Goal: Transaction & Acquisition: Purchase product/service

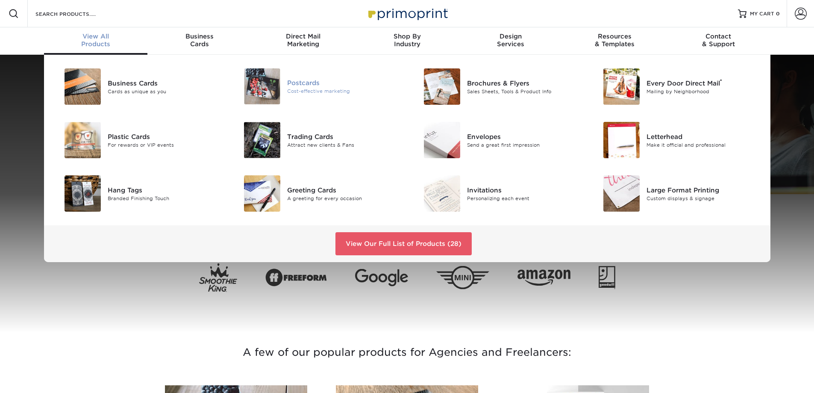
click at [312, 85] on div "Postcards" at bounding box center [343, 82] width 113 height 9
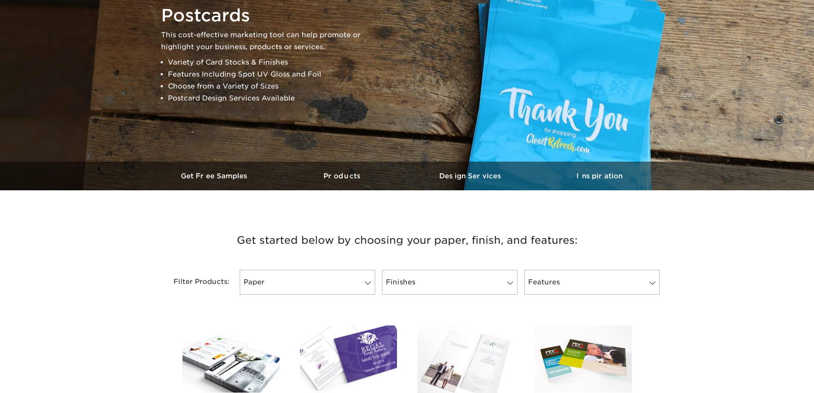
scroll to position [256, 0]
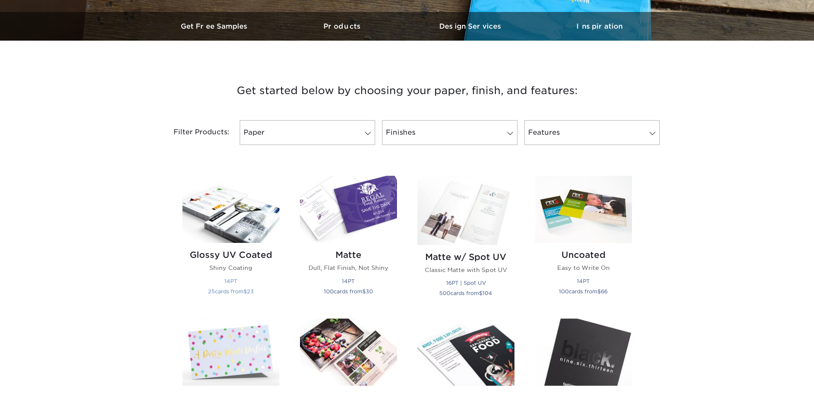
click at [241, 252] on h2 "Glossy UV Coated" at bounding box center [230, 254] width 97 height 10
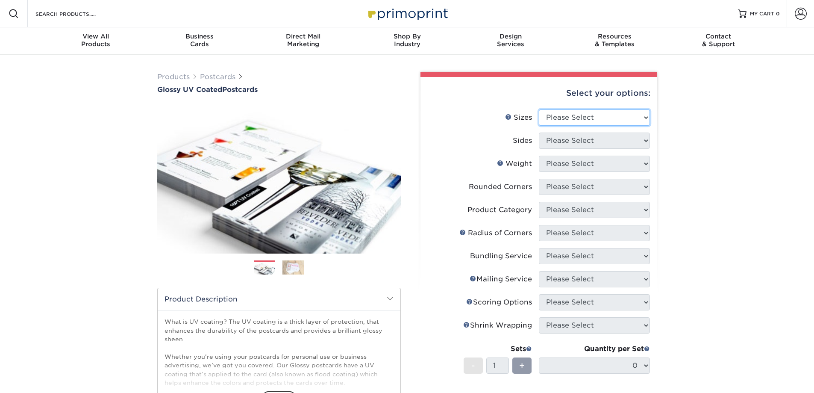
click at [606, 116] on select "Please Select 1.5" x 7" 2" x 4" 2" x 6" 2" x 7" 2" x 8" 2.12" x 5.5" 2.12" x 5.…" at bounding box center [594, 117] width 111 height 16
select select "3.00x5.00"
click at [539, 109] on select "Please Select 1.5" x 7" 2" x 4" 2" x 6" 2" x 7" 2" x 8" 2.12" x 5.5" 2.12" x 5.…" at bounding box center [594, 117] width 111 height 16
click at [590, 143] on select "Please Select Print Both Sides Print Front Only" at bounding box center [594, 140] width 111 height 16
select select "13abbda7-1d64-4f25-8bb2-c179b224825d"
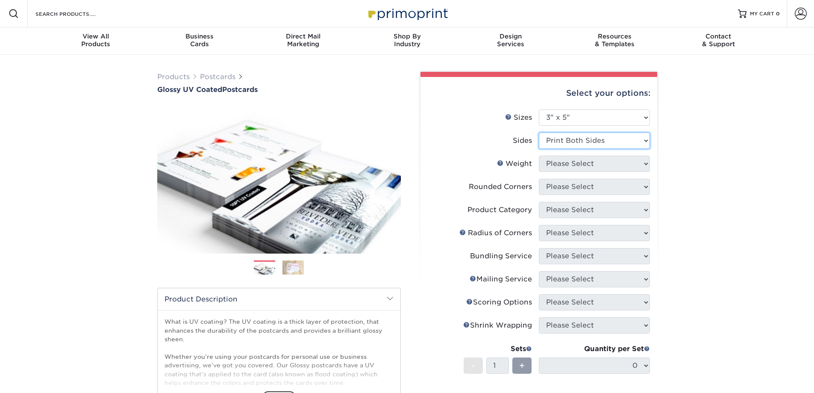
click at [539, 132] on select "Please Select Print Both Sides Print Front Only" at bounding box center [594, 140] width 111 height 16
click at [583, 163] on select "Please Select 16PT 18PT C1S 14PT" at bounding box center [594, 163] width 111 height 16
select select "16PT"
click at [539, 155] on select "Please Select 16PT 18PT C1S 14PT" at bounding box center [594, 163] width 111 height 16
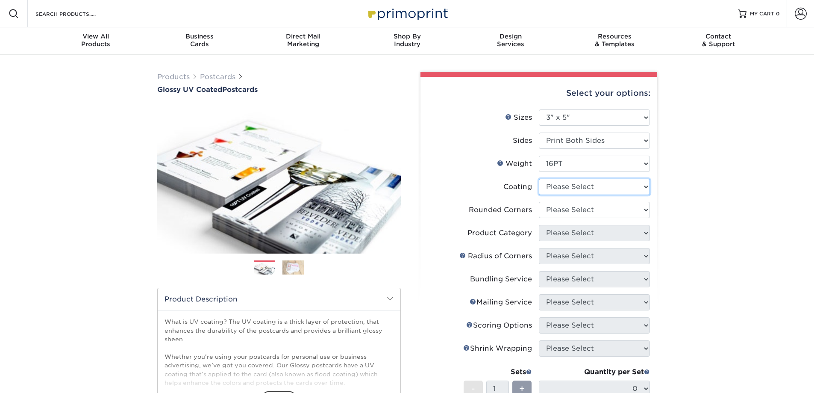
click at [583, 185] on select at bounding box center [594, 187] width 111 height 16
select select "1e8116af-acfc-44b1-83dc-8181aa338834"
click at [539, 179] on select at bounding box center [594, 187] width 111 height 16
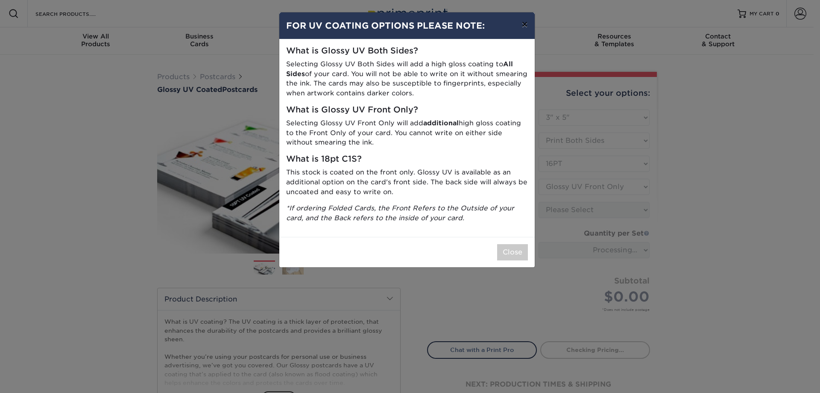
click at [525, 26] on button "×" at bounding box center [525, 24] width 20 height 24
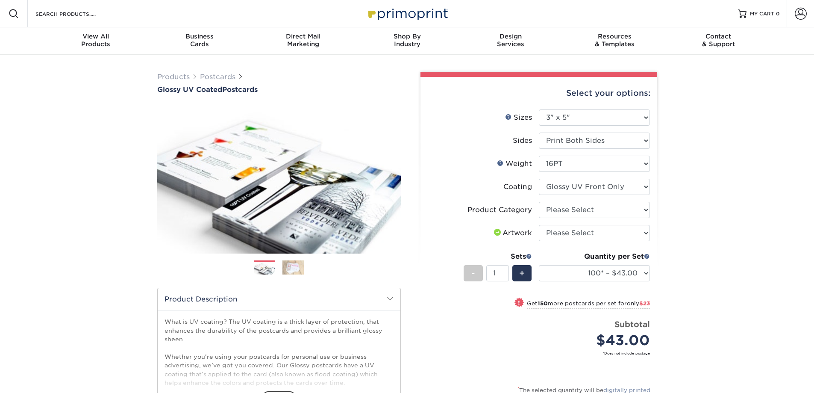
scroll to position [85, 0]
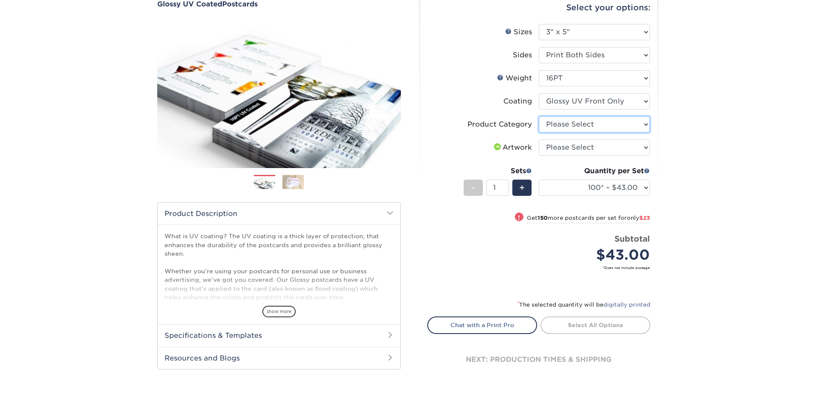
click at [592, 124] on select "Please Select Postcards" at bounding box center [594, 124] width 111 height 16
select select "9b7272e0-d6c8-4c3c-8e97-d3a1bcdab858"
click at [539, 116] on select "Please Select Postcards" at bounding box center [594, 124] width 111 height 16
click at [588, 147] on select "Please Select I will upload files I need a design - $150" at bounding box center [594, 147] width 111 height 16
select select "upload"
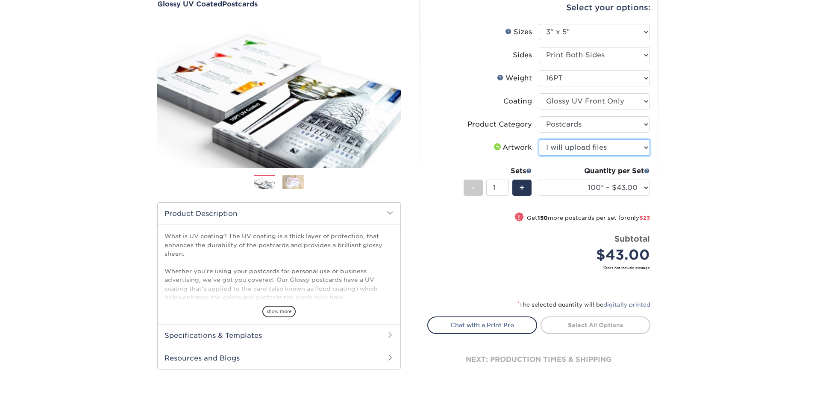
click at [539, 139] on select "Please Select I will upload files I need a design - $150" at bounding box center [594, 147] width 111 height 16
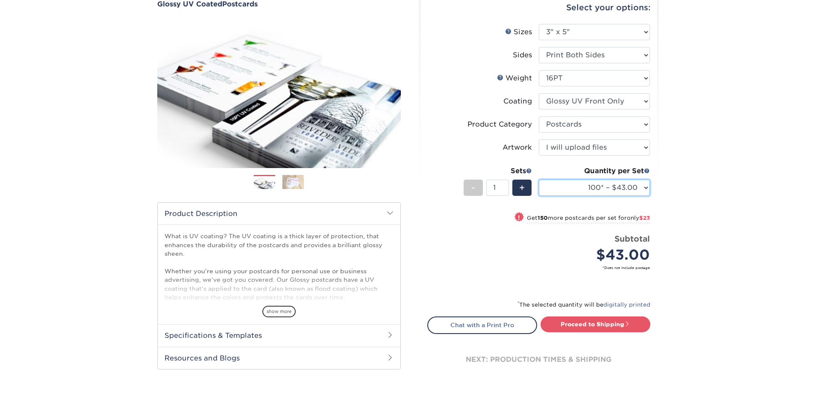
click at [642, 185] on select "100* – $43.00 250* – $66.00 500 – $88.00 1000 – $101.00 2500 – $163.00 5000 – $…" at bounding box center [594, 187] width 111 height 16
click at [539, 179] on select "100* – $43.00 250* – $66.00 500 – $88.00 1000 – $101.00 2500 – $163.00 5000 – $…" at bounding box center [594, 187] width 111 height 16
click at [613, 321] on link "Proceed to Shipping" at bounding box center [595, 323] width 110 height 15
type input "Set 1"
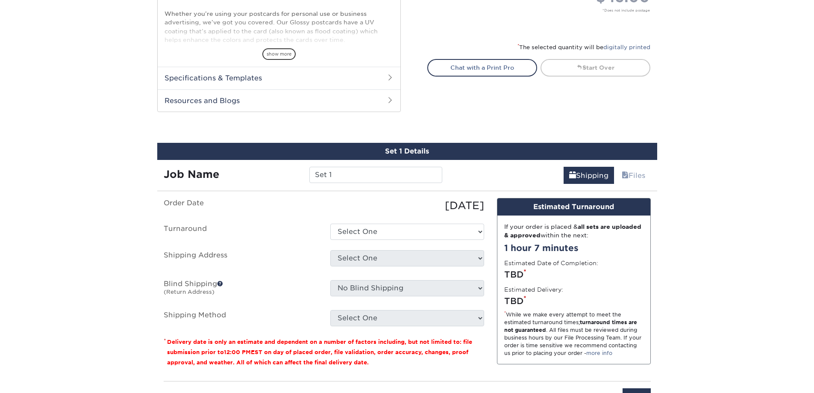
scroll to position [425, 0]
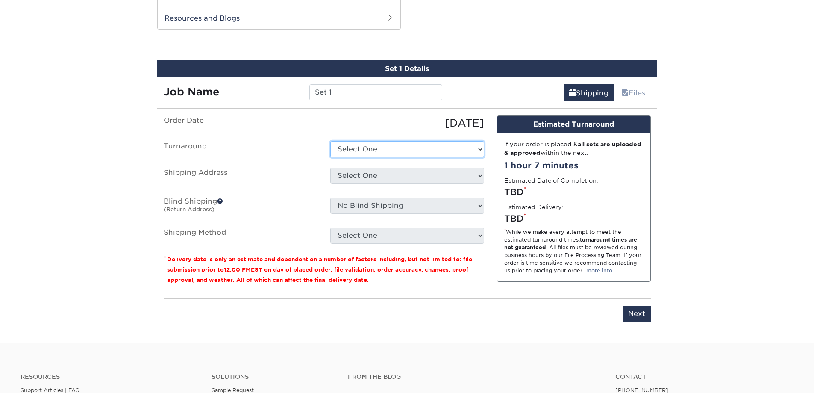
click at [381, 150] on select "Select One 2-4 Business Days 2 Day Next Business Day" at bounding box center [407, 149] width 154 height 16
select select "4387517e-791a-4a85-adbd-5bfd4b8e726f"
click at [330, 141] on select "Select One 2-4 Business Days 2 Day Next Business Day" at bounding box center [407, 149] width 154 height 16
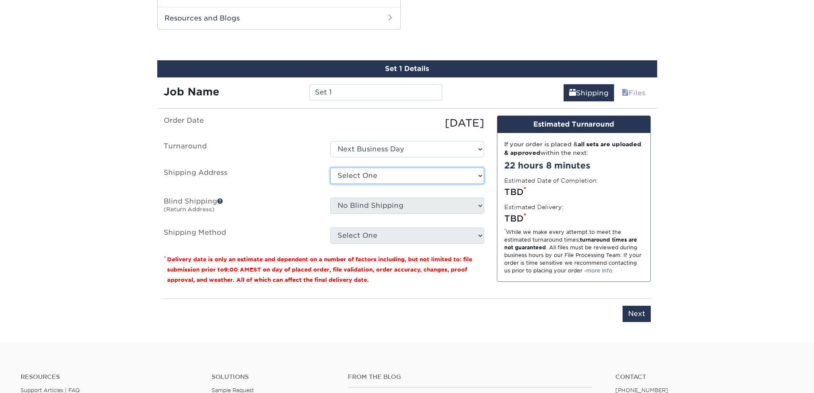
click at [375, 178] on select "Select One + Add New Address - Login" at bounding box center [407, 175] width 154 height 16
click at [330, 184] on select "Select One + Add New Address - Login" at bounding box center [407, 175] width 154 height 16
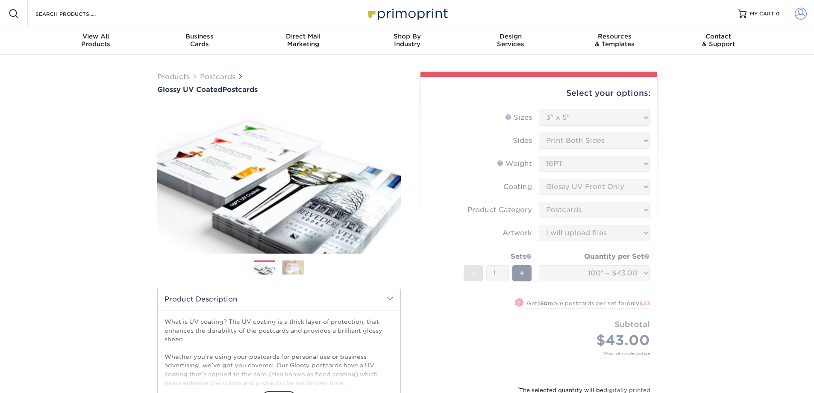
click at [799, 16] on span at bounding box center [801, 14] width 12 height 12
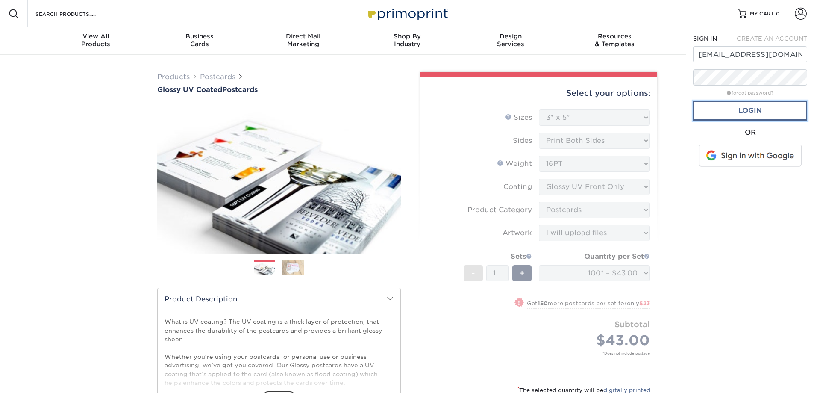
click at [757, 112] on link "Login" at bounding box center [750, 111] width 114 height 20
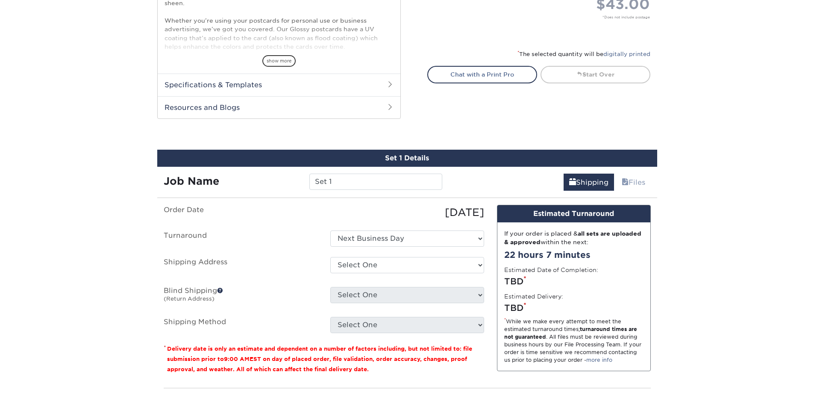
scroll to position [342, 0]
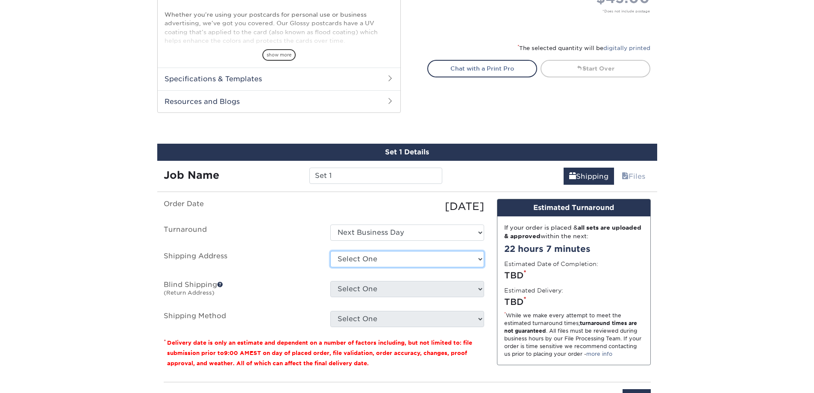
click at [440, 258] on select "Select One [STREET_ADDRESS][PERSON_NAME][PERSON_NAME] + Add New Address" at bounding box center [407, 259] width 154 height 16
select select "252120"
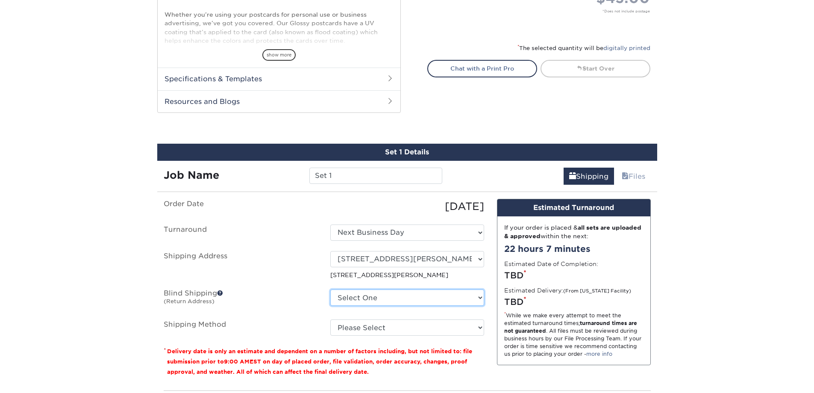
click at [426, 298] on select "Select One [STREET_ADDRESS][PERSON_NAME][PERSON_NAME] + Add New Address" at bounding box center [407, 297] width 154 height 16
select select "252120"
click at [330, 289] on select "Select One [STREET_ADDRESS][PERSON_NAME][PERSON_NAME] + Add New Address" at bounding box center [407, 297] width 154 height 16
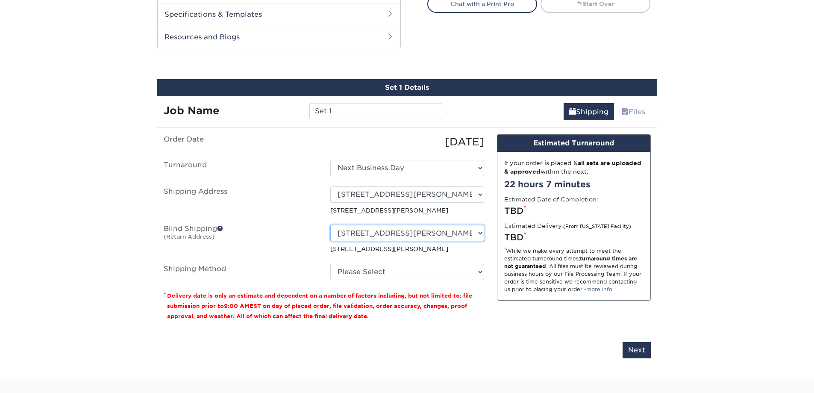
scroll to position [427, 0]
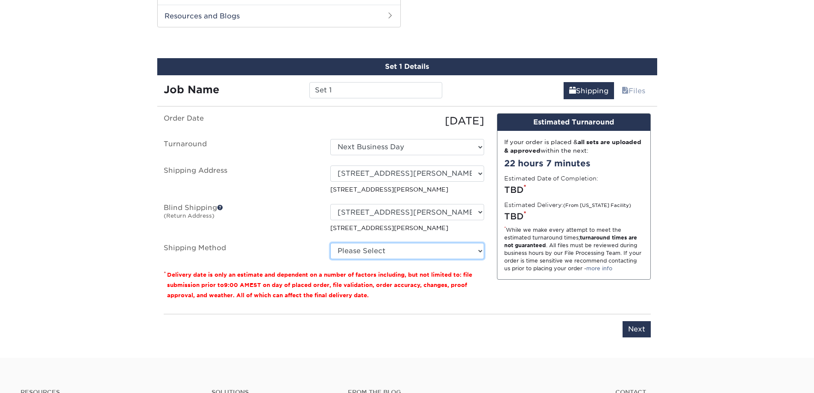
click at [376, 250] on select "Please Select Ground Shipping (+$25.00) 3 Day Shipping Service (+$31.11) 2 Day …" at bounding box center [407, 251] width 154 height 16
click at [330, 243] on select "Please Select Ground Shipping (+$25.00) 3 Day Shipping Service (+$31.11) 2 Day …" at bounding box center [407, 251] width 154 height 16
click at [434, 249] on select "Please Select Ground Shipping (+$25.00) 3 Day Shipping Service (+$31.11) 2 Day …" at bounding box center [407, 251] width 154 height 16
click at [330, 243] on select "Please Select Ground Shipping (+$25.00) 3 Day Shipping Service (+$31.11) 2 Day …" at bounding box center [407, 251] width 154 height 16
click at [431, 253] on select "Please Select Ground Shipping (+$25.00) 3 Day Shipping Service (+$31.11) 2 Day …" at bounding box center [407, 251] width 154 height 16
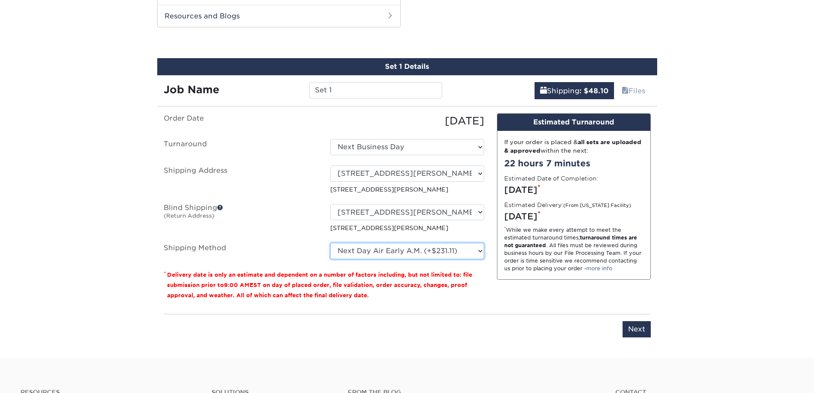
click at [330, 243] on select "Please Select Ground Shipping (+$25.00) 3 Day Shipping Service (+$31.11) 2 Day …" at bounding box center [407, 251] width 154 height 16
click at [429, 250] on select "Please Select Ground Shipping (+$25.00) 3 Day Shipping Service (+$31.11) 2 Day …" at bounding box center [407, 251] width 154 height 16
select select "01"
click at [330, 243] on select "Please Select Ground Shipping (+$25.00) 3 Day Shipping Service (+$31.11) 2 Day …" at bounding box center [407, 251] width 154 height 16
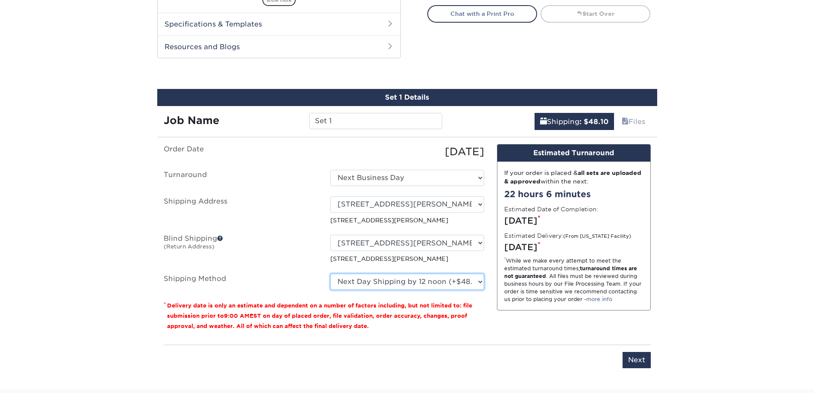
scroll to position [513, 0]
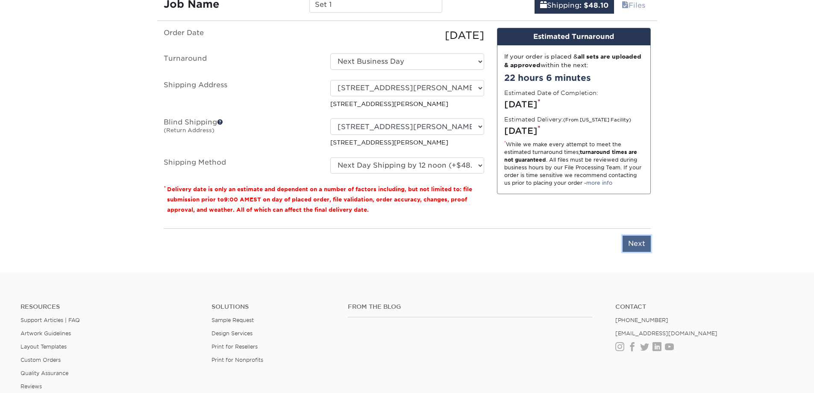
click at [643, 243] on input "Next" at bounding box center [636, 243] width 28 height 16
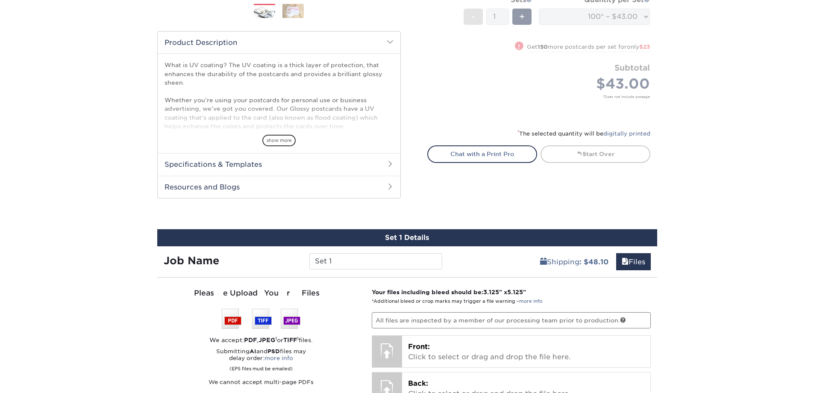
scroll to position [0, 0]
